Goal: Book appointment/travel/reservation

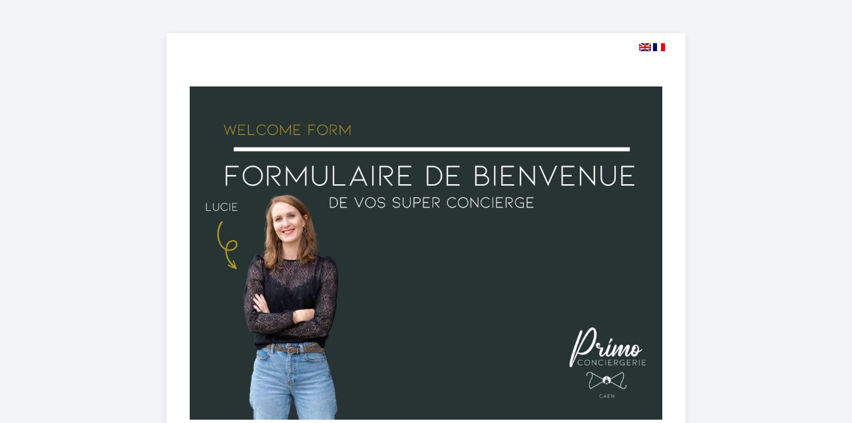
select select
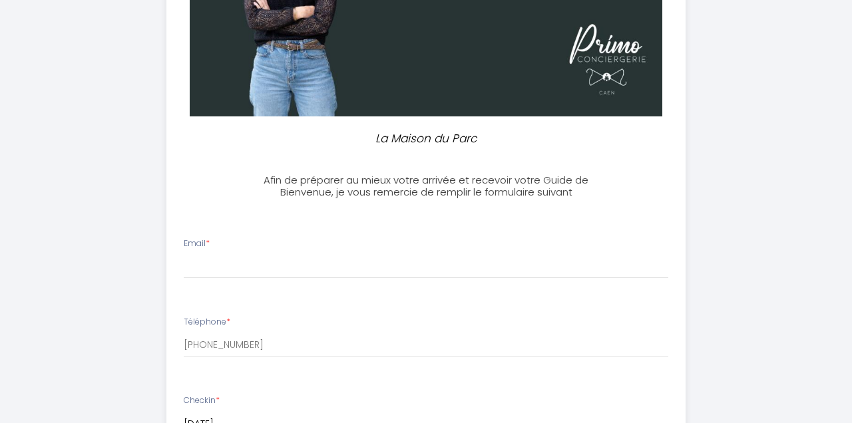
scroll to position [307, 0]
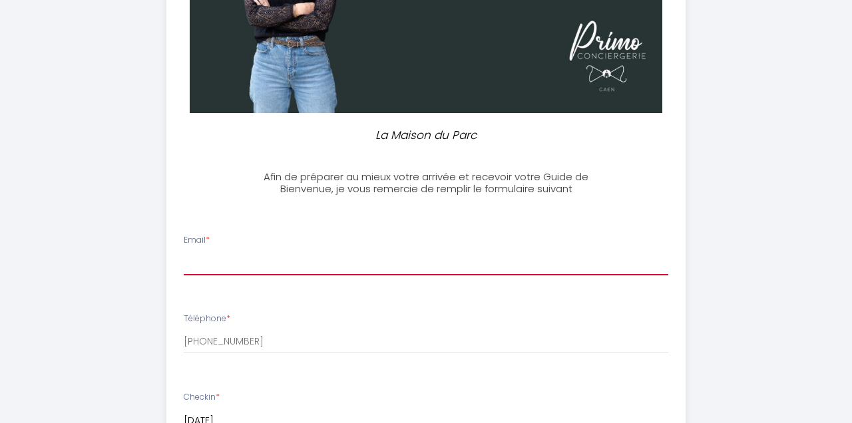
click at [230, 261] on input "Email *" at bounding box center [426, 264] width 485 height 24
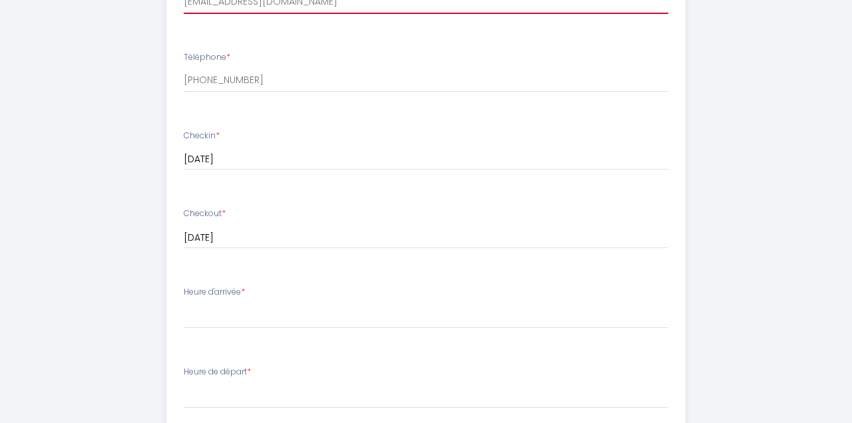
scroll to position [577, 0]
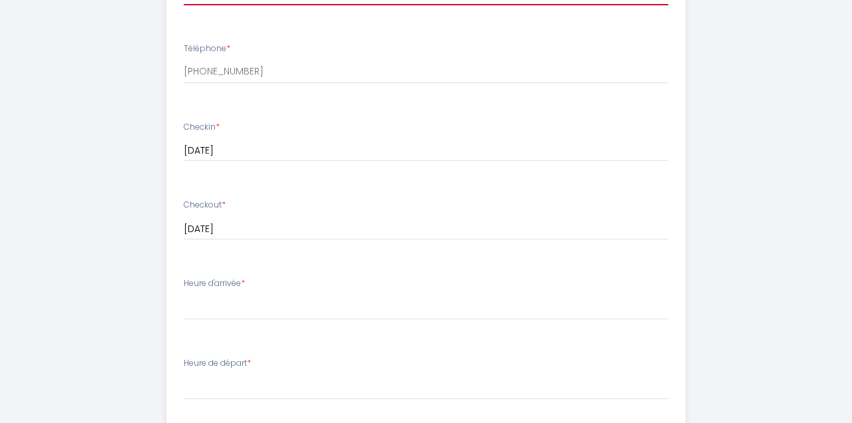
type input "[EMAIL_ADDRESS][DOMAIN_NAME]"
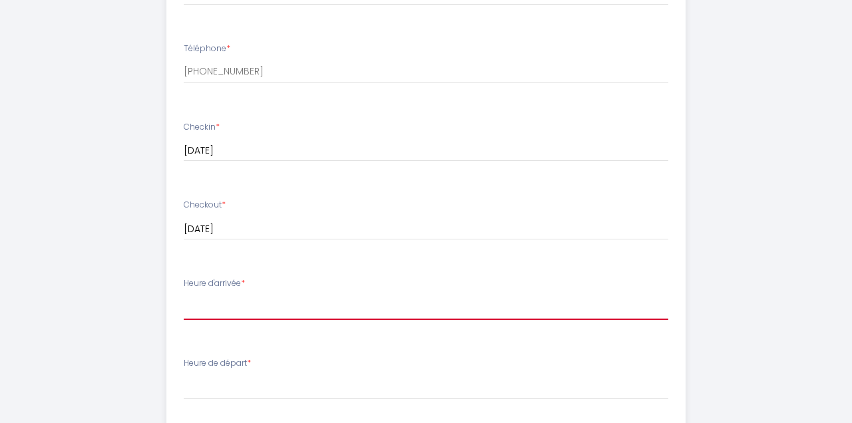
click at [184, 295] on select "17:00 17:30 18:00 18:30 19:00 19:30 20:00 20:30 21:00 21:30 22:00 22:30 23:00 2…" at bounding box center [426, 307] width 485 height 25
select select "17:00"
click option "17:00" at bounding box center [0, 0] width 0 height 0
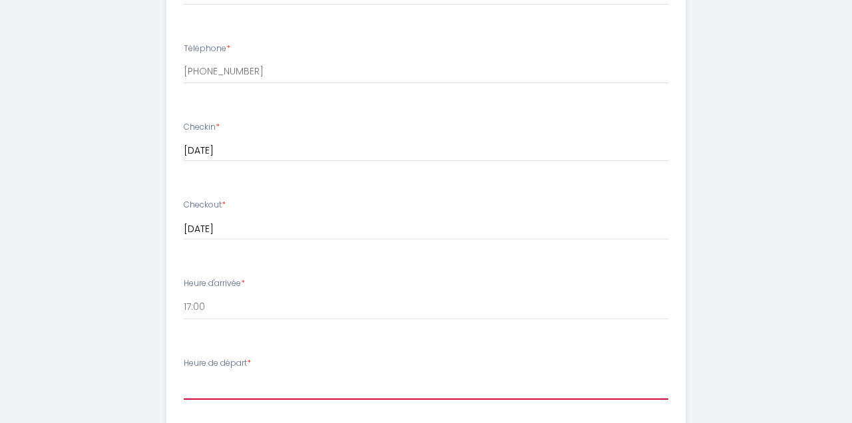
click at [184, 375] on select "00:00 00:30 01:00 01:30 02:00 02:30 03:00 03:30 04:00 04:30 05:00 05:30 06:00 0…" at bounding box center [426, 387] width 485 height 25
select select "10:30"
click option "10:30" at bounding box center [0, 0] width 0 height 0
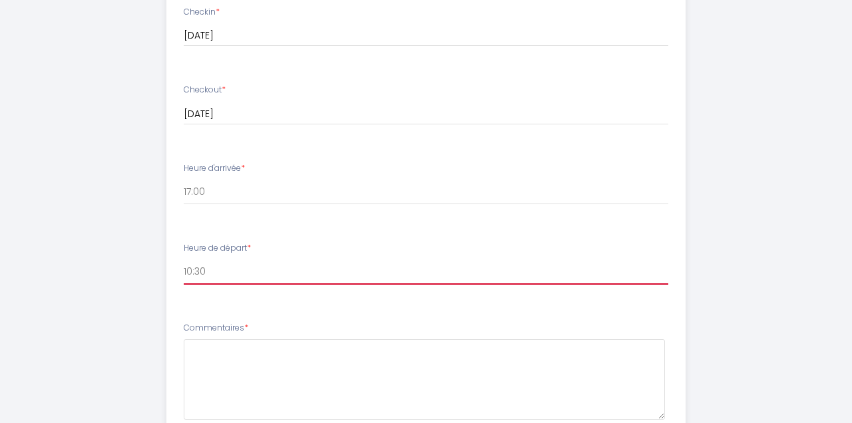
scroll to position [694, 0]
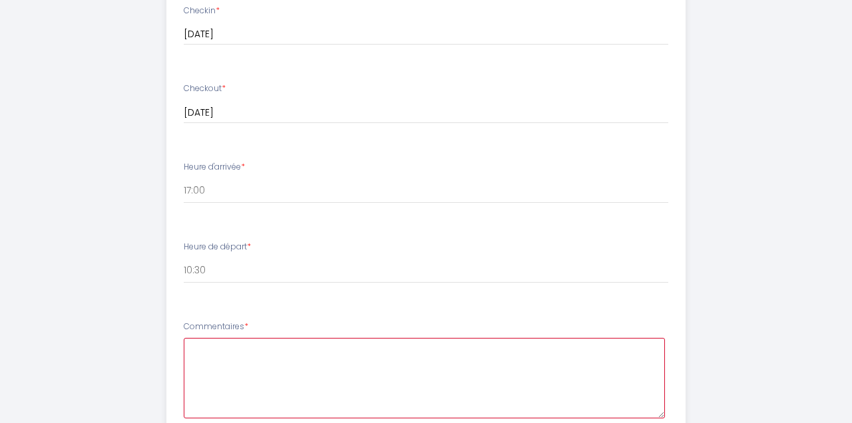
click at [212, 350] on textarea at bounding box center [424, 378] width 481 height 81
type textarea "L"
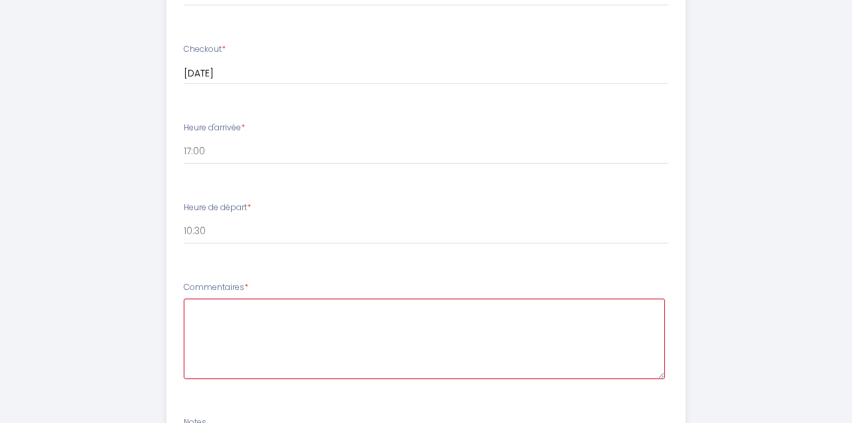
scroll to position [736, 0]
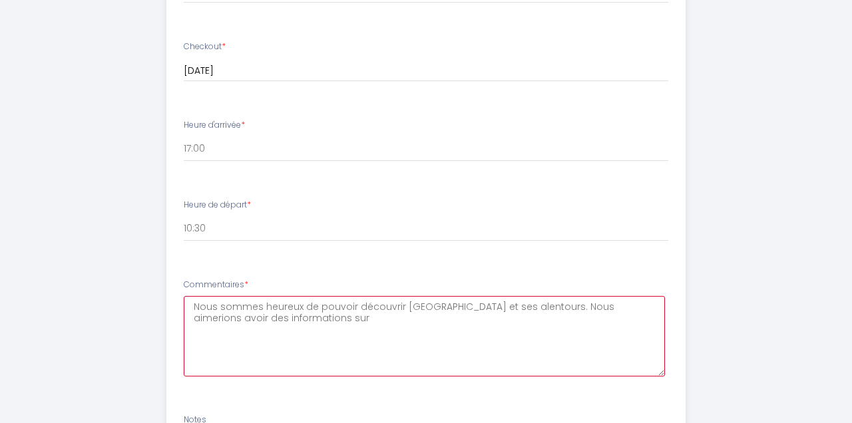
drag, startPoint x: 507, startPoint y: 308, endPoint x: 525, endPoint y: 336, distance: 32.7
click at [525, 336] on textarea "Nous sommes heureux de pouvoir découvrir [GEOGRAPHIC_DATA] et ses alentours. No…" at bounding box center [424, 336] width 481 height 81
click at [655, 307] on textarea "Nous sommes heureux de pouvoir découvrir [GEOGRAPHIC_DATA] et ses alentours ave…" at bounding box center [424, 336] width 481 height 81
click at [516, 335] on textarea "Nous sommes heureux de pouvoir découvrir [GEOGRAPHIC_DATA] et ses alentours ave…" at bounding box center [424, 336] width 481 height 81
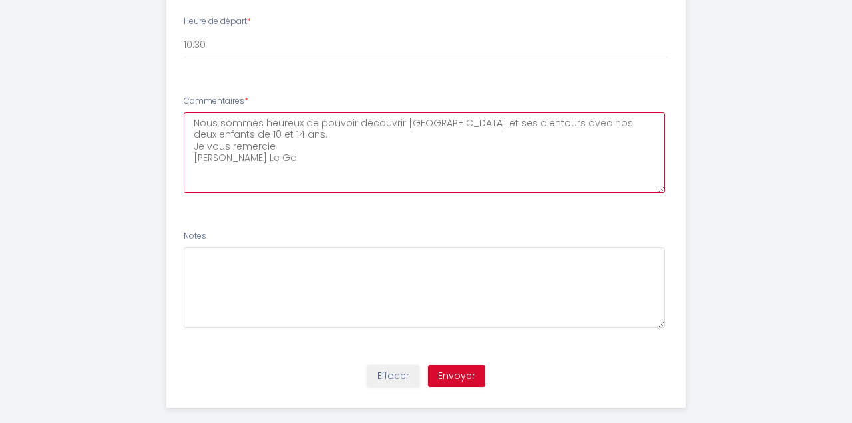
scroll to position [938, 0]
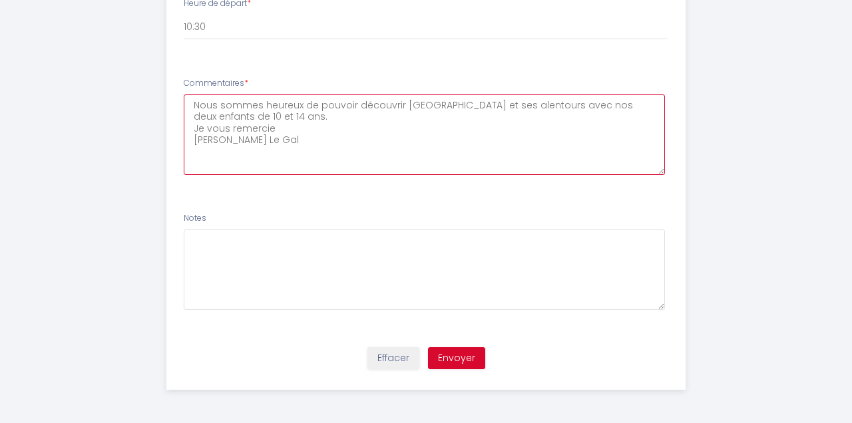
type textarea "Nous sommes heureux de pouvoir découvrir [GEOGRAPHIC_DATA] et ses alentours ave…"
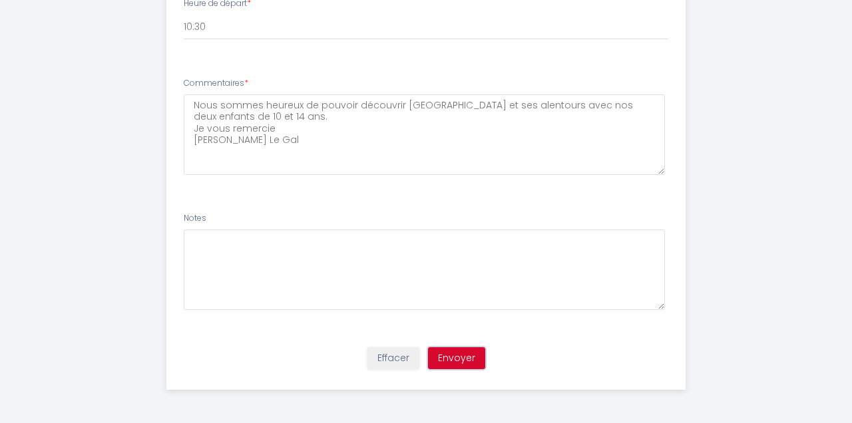
click at [471, 358] on button "Envoyer" at bounding box center [456, 359] width 57 height 23
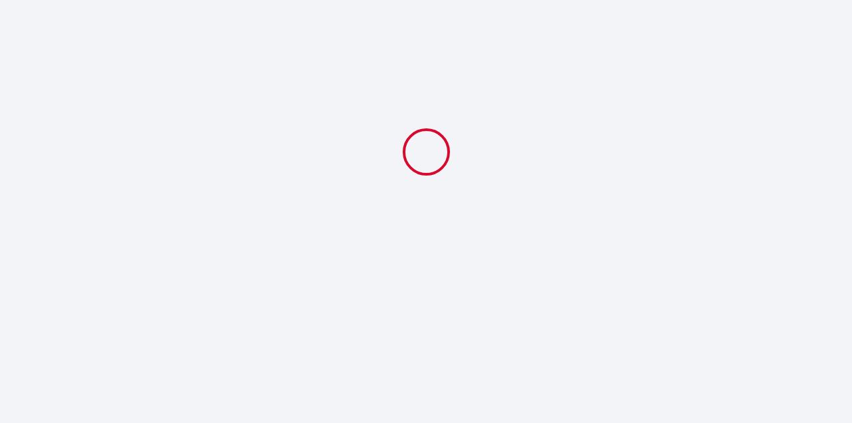
select select "10:30"
